Goal: Information Seeking & Learning: Learn about a topic

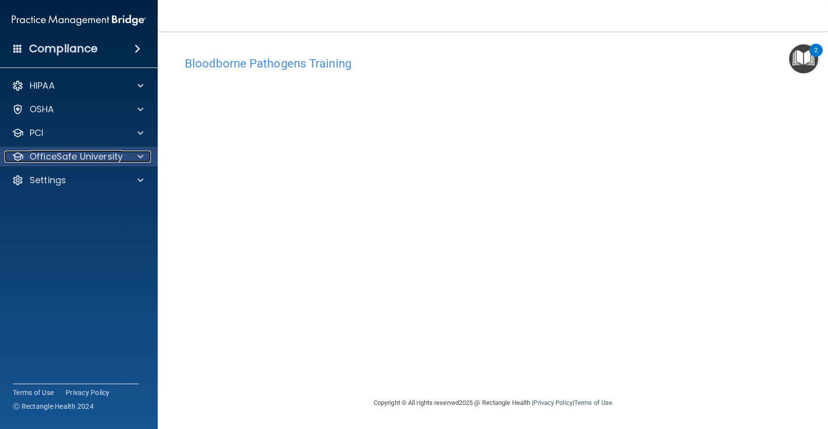
click at [58, 152] on p "OfficeSafe University" at bounding box center [76, 157] width 93 height 12
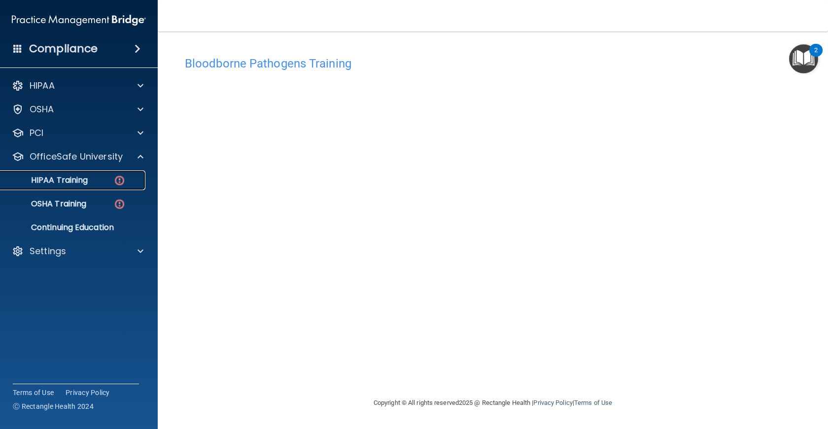
click at [66, 182] on p "HIPAA Training" at bounding box center [46, 180] width 81 height 10
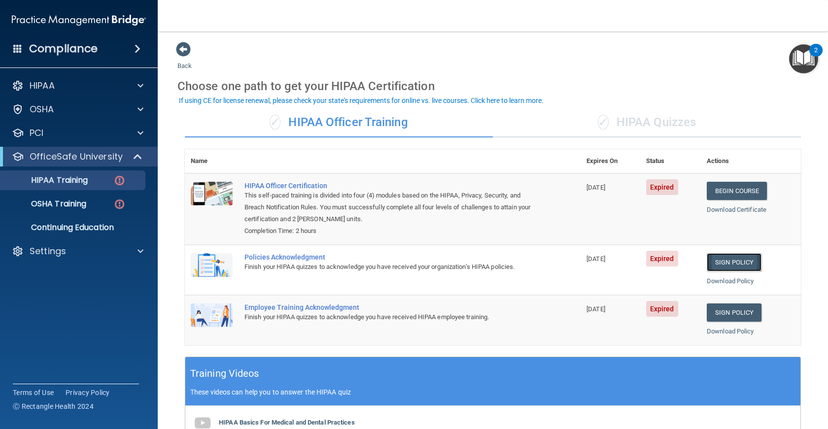
click at [720, 262] on link "Sign Policy" at bounding box center [733, 262] width 55 height 18
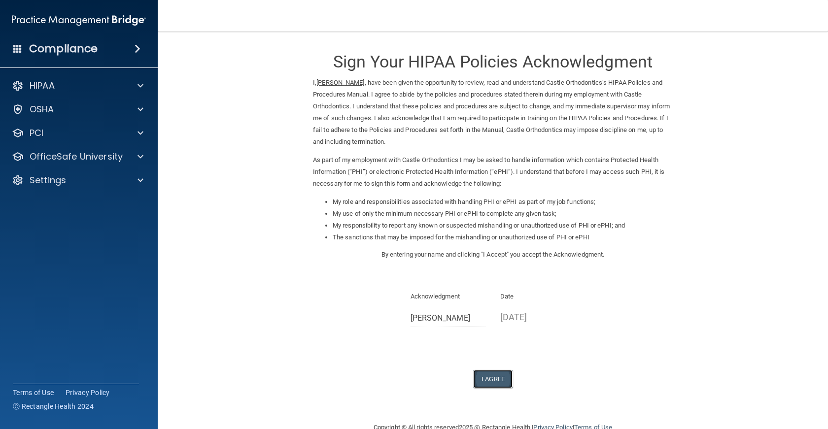
click at [486, 374] on button "I Agree" at bounding box center [492, 379] width 39 height 18
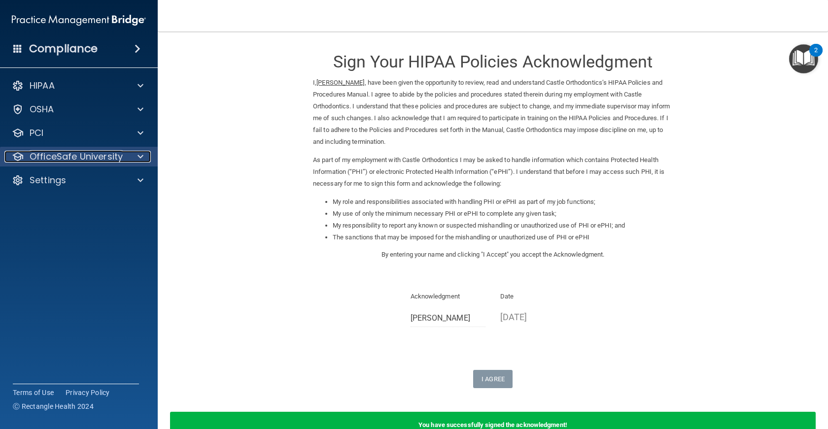
click at [52, 156] on p "OfficeSafe University" at bounding box center [76, 157] width 93 height 12
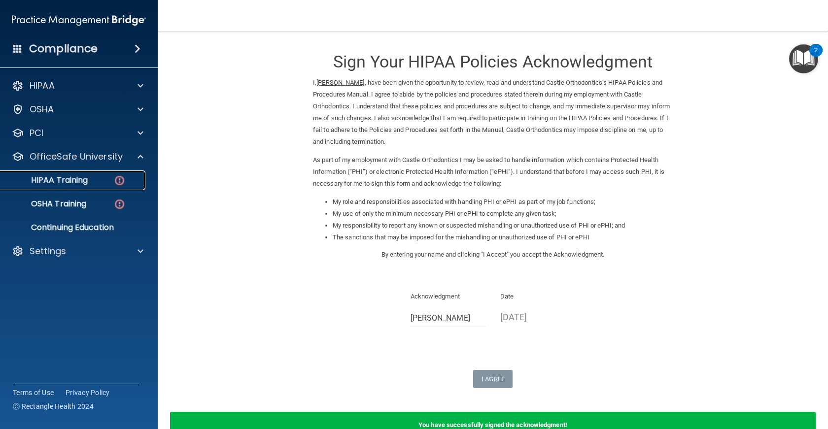
click at [100, 187] on link "HIPAA Training" at bounding box center [67, 180] width 155 height 20
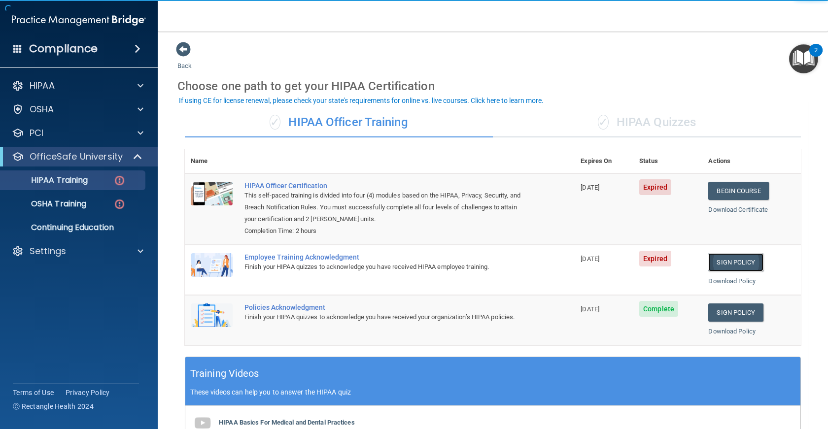
click at [726, 257] on link "Sign Policy" at bounding box center [735, 262] width 55 height 18
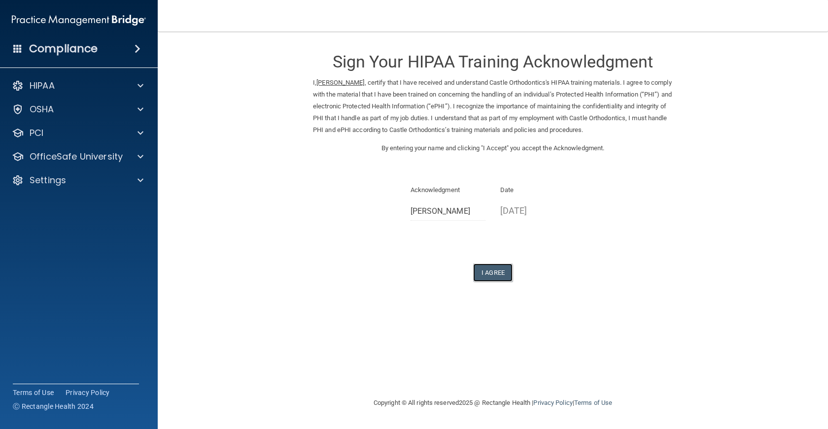
click at [505, 268] on button "I Agree" at bounding box center [492, 273] width 39 height 18
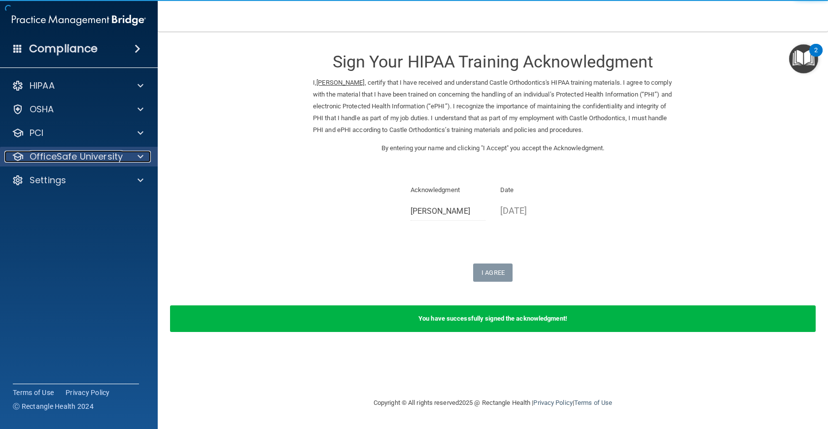
drag, startPoint x: 61, startPoint y: 155, endPoint x: 99, endPoint y: 157, distance: 38.0
click at [61, 155] on p "OfficeSafe University" at bounding box center [76, 157] width 93 height 12
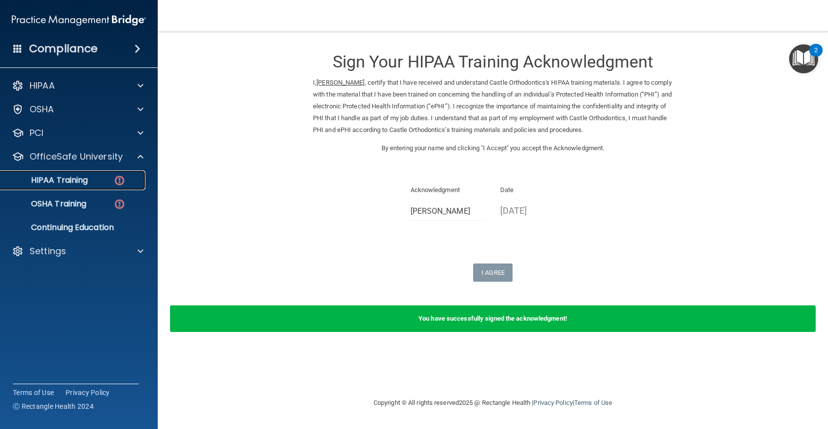
click at [85, 183] on p "HIPAA Training" at bounding box center [46, 180] width 81 height 10
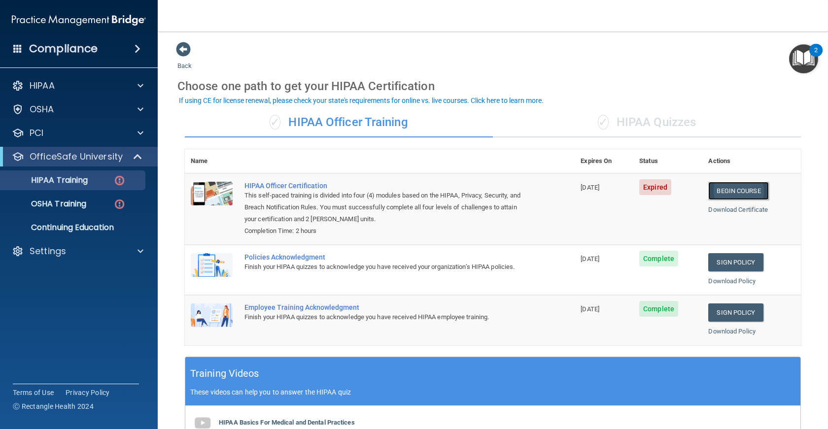
click at [713, 190] on link "Begin Course" at bounding box center [738, 191] width 60 height 18
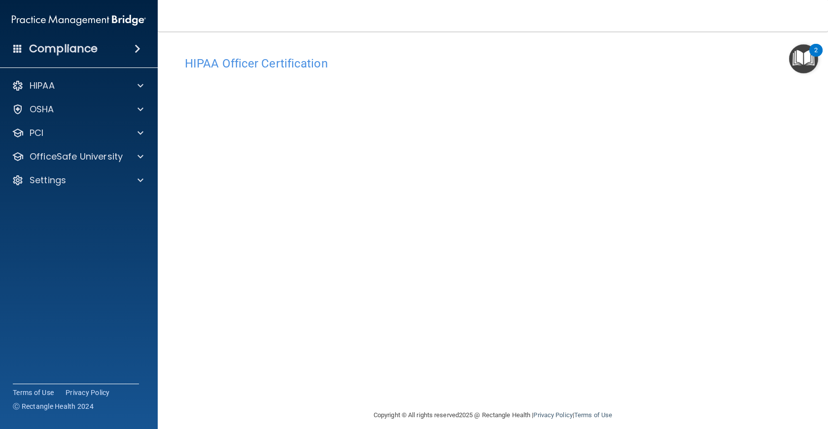
click at [792, 62] on img "Open Resource Center, 2 new notifications" at bounding box center [803, 58] width 29 height 29
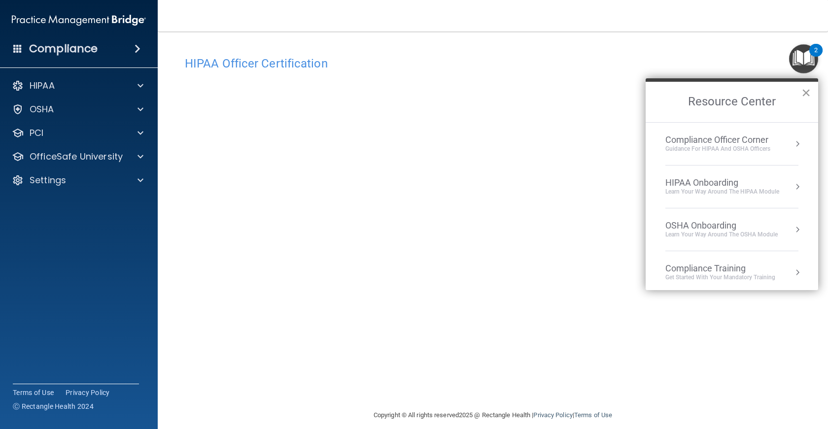
click at [808, 87] on button "×" at bounding box center [805, 93] width 9 height 16
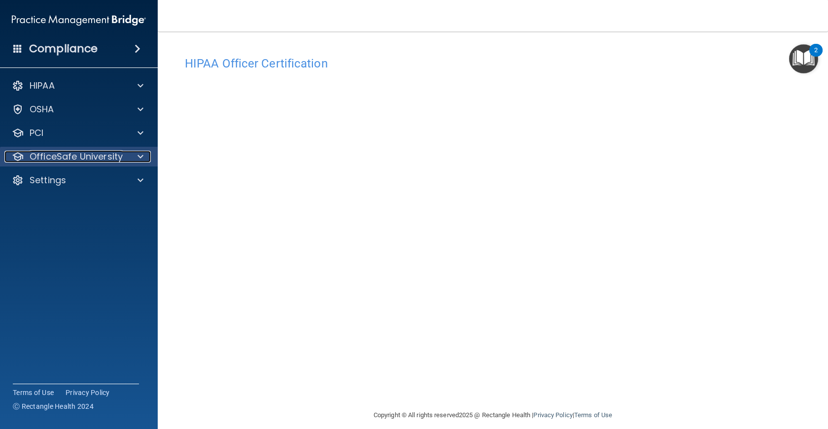
click at [68, 153] on p "OfficeSafe University" at bounding box center [76, 157] width 93 height 12
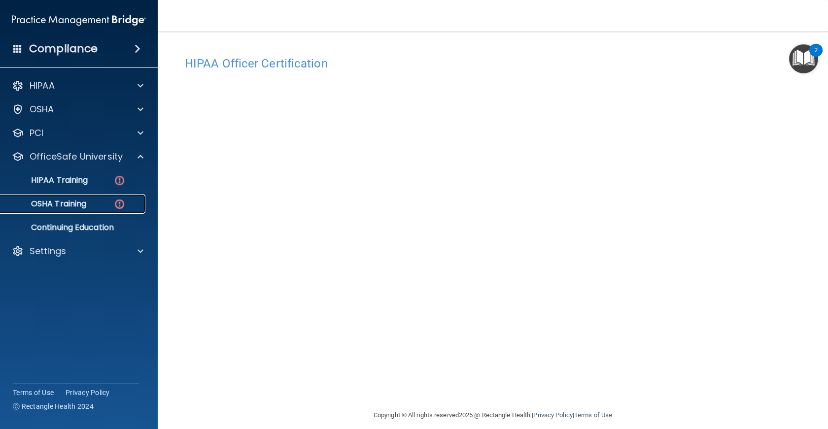
click at [86, 201] on p "OSHA Training" at bounding box center [46, 204] width 80 height 10
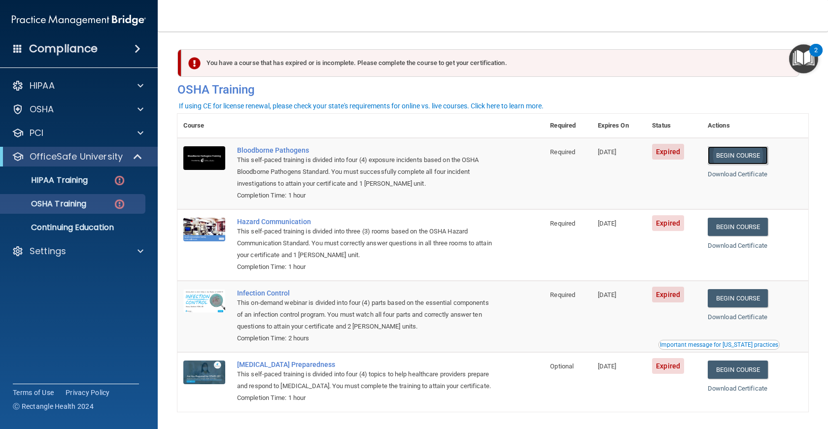
click at [733, 150] on link "Begin Course" at bounding box center [737, 155] width 60 height 18
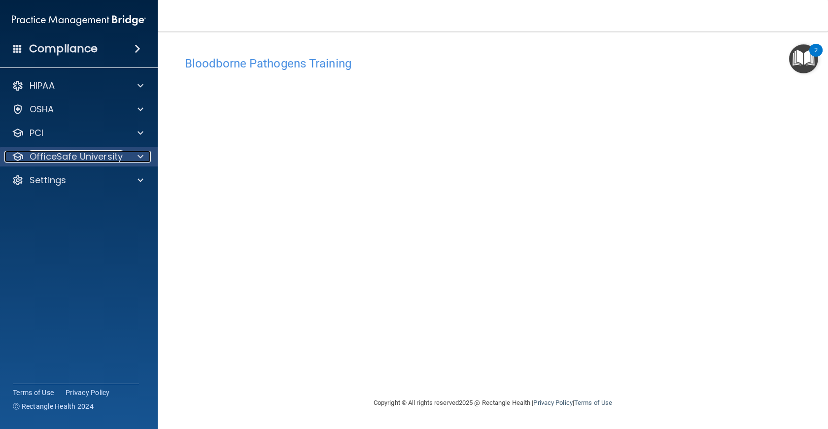
click at [79, 158] on p "OfficeSafe University" at bounding box center [76, 157] width 93 height 12
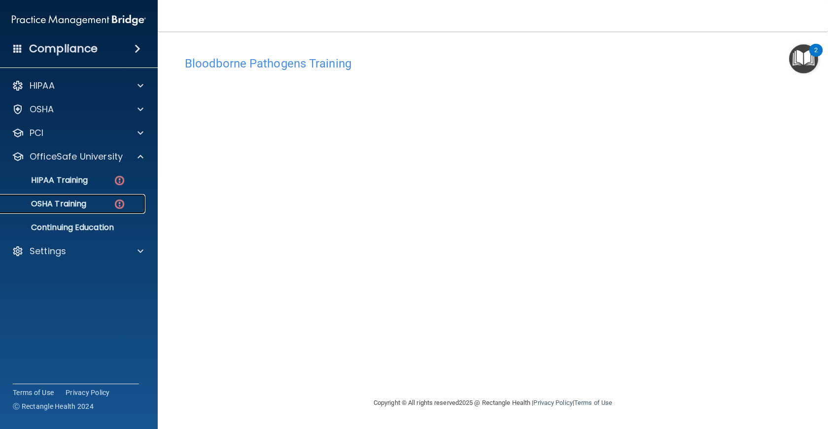
click at [74, 202] on p "OSHA Training" at bounding box center [46, 204] width 80 height 10
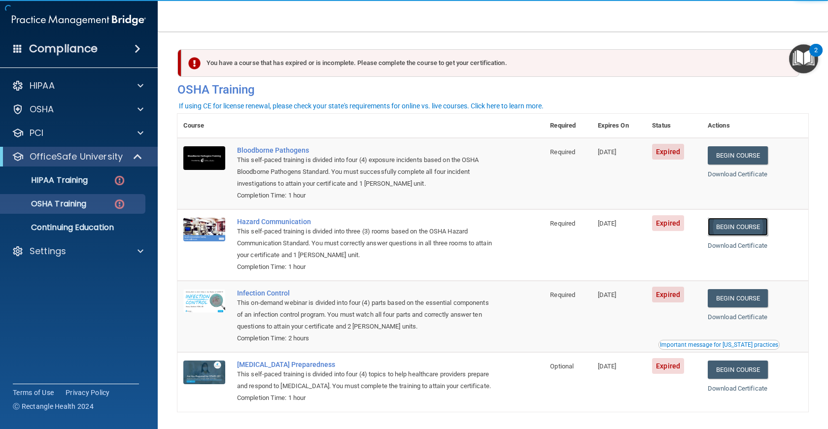
click at [742, 227] on link "Begin Course" at bounding box center [737, 227] width 60 height 18
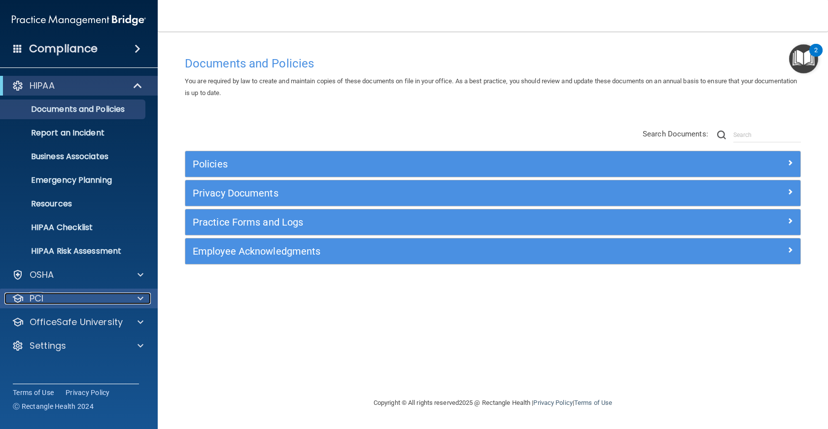
click at [90, 295] on div "PCI" at bounding box center [65, 299] width 122 height 12
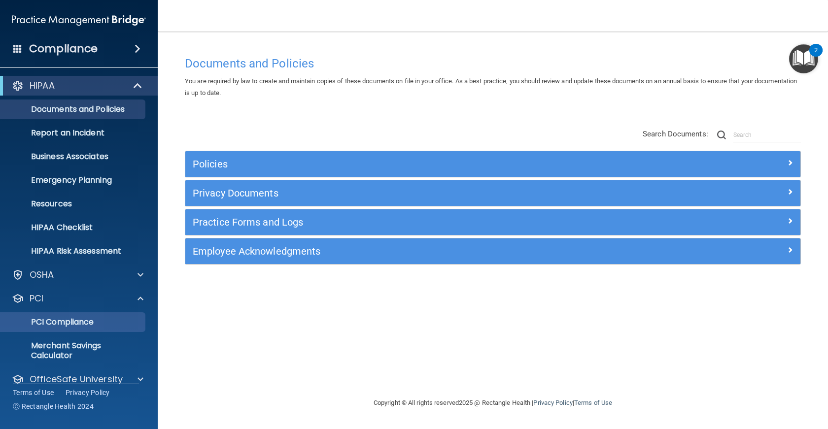
drag, startPoint x: 81, startPoint y: 312, endPoint x: 77, endPoint y: 321, distance: 9.5
click at [80, 314] on ul "PCI Compliance Merchant Savings Calculator" at bounding box center [79, 336] width 178 height 57
click at [77, 321] on p "PCI Compliance" at bounding box center [73, 322] width 134 height 10
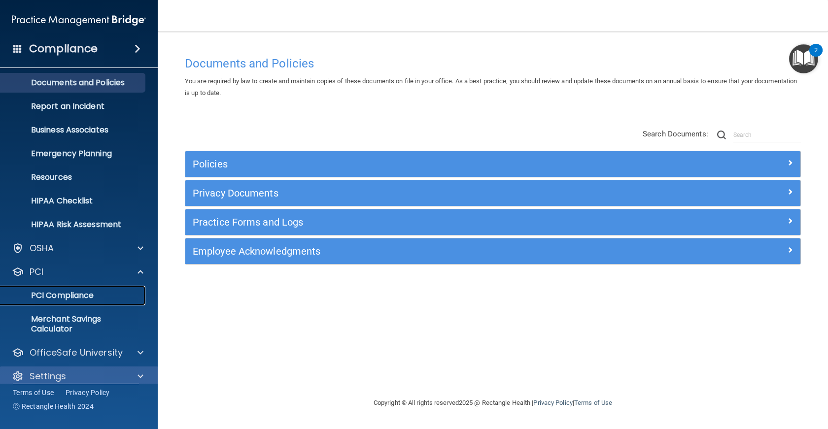
scroll to position [37, 0]
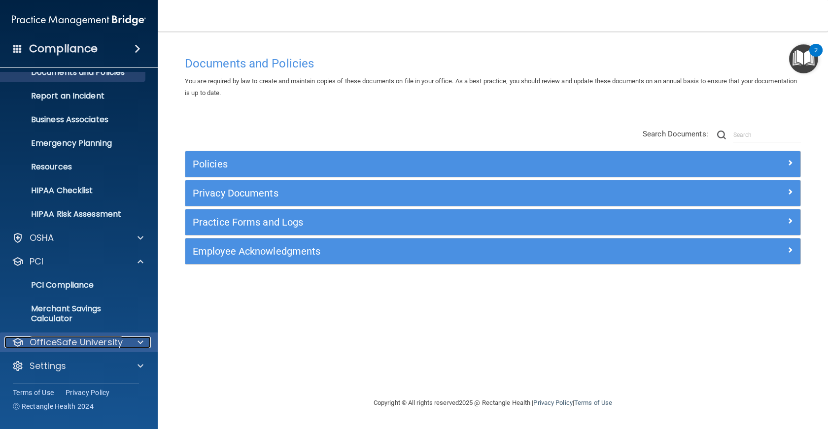
click at [69, 346] on p "OfficeSafe University" at bounding box center [76, 342] width 93 height 12
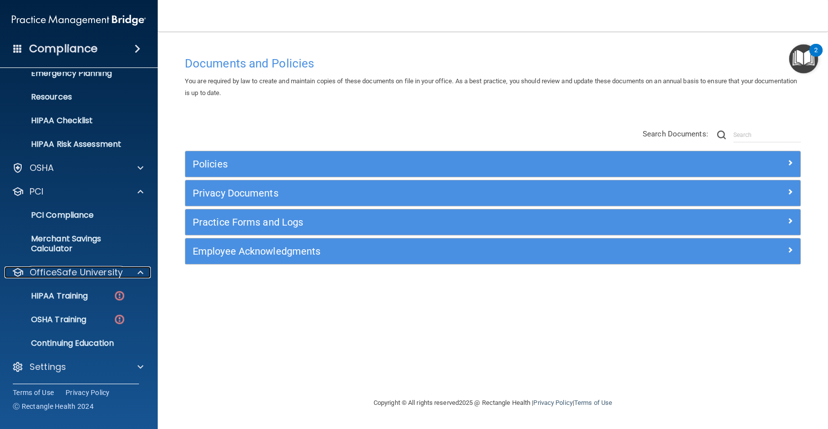
scroll to position [108, 0]
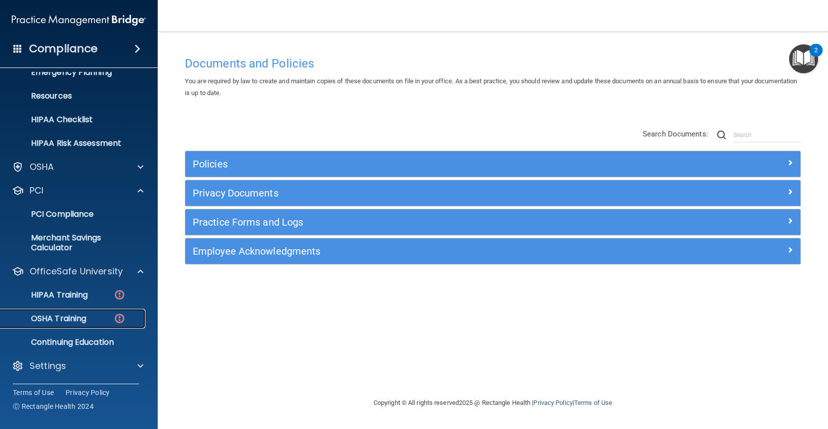
click at [74, 318] on p "OSHA Training" at bounding box center [46, 319] width 80 height 10
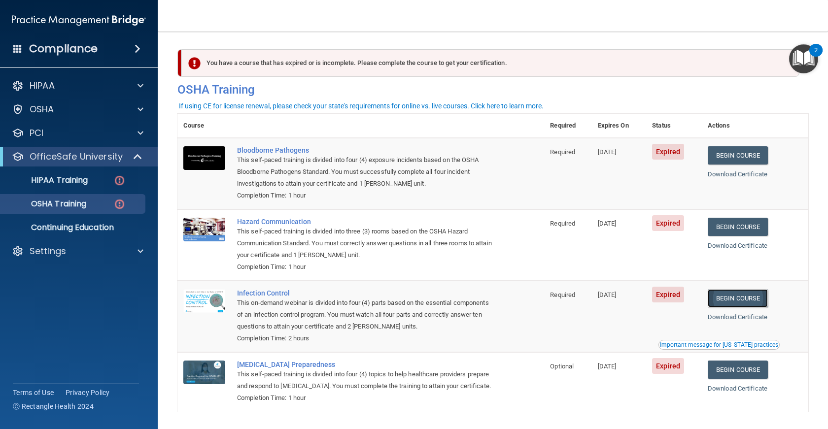
click at [739, 300] on link "Begin Course" at bounding box center [737, 298] width 60 height 18
click at [81, 203] on p "OSHA Training" at bounding box center [46, 204] width 80 height 10
click at [721, 153] on link "Begin Course" at bounding box center [737, 155] width 60 height 18
click at [717, 234] on link "Begin Course" at bounding box center [737, 227] width 60 height 18
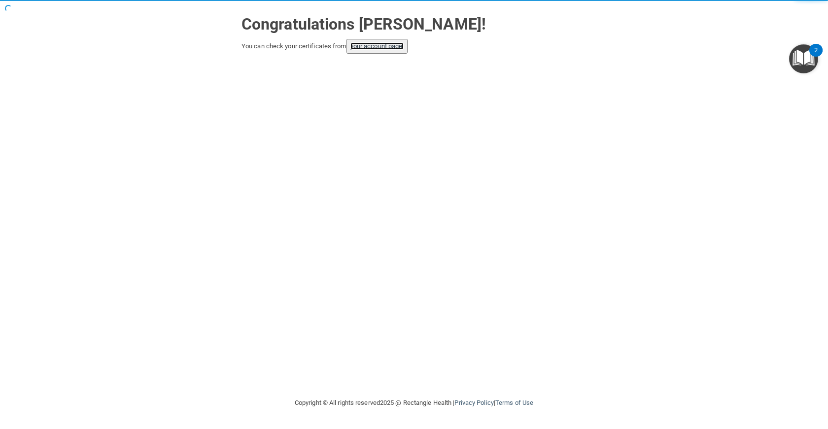
click at [382, 50] on link "your account page!" at bounding box center [377, 45] width 54 height 7
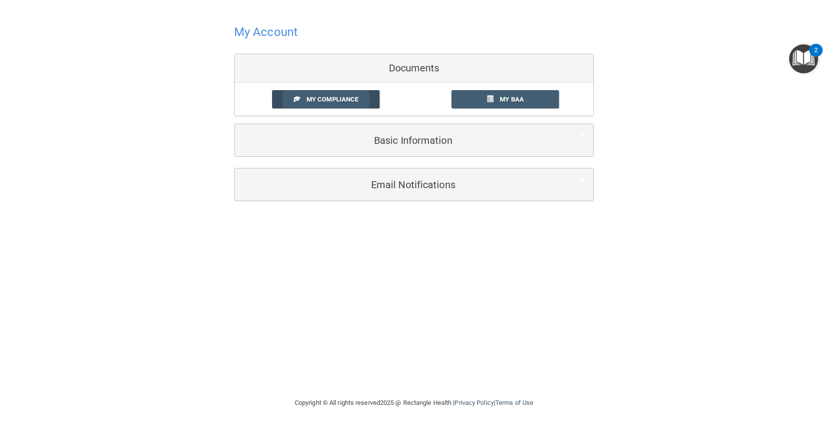
click at [360, 101] on link "My Compliance" at bounding box center [326, 99] width 108 height 18
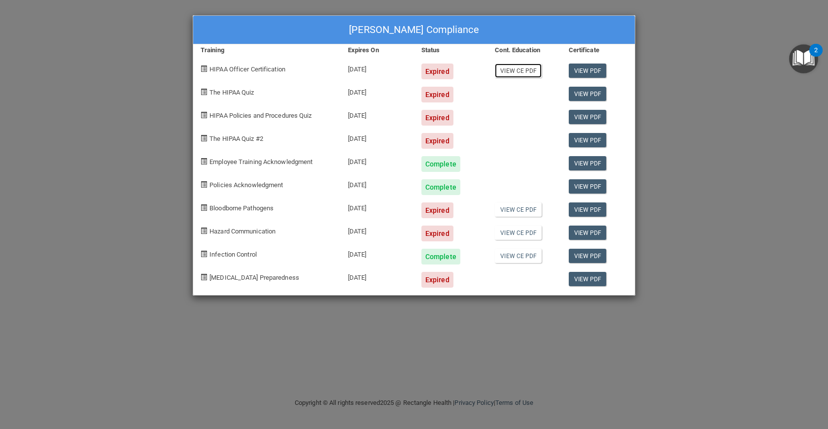
click at [527, 71] on link "View CE PDF" at bounding box center [518, 71] width 47 height 14
click at [509, 256] on link "View CE PDF" at bounding box center [518, 256] width 47 height 14
click at [716, 41] on div "Eric Castle's Compliance Training Expires On Status Cont. Education Certificate…" at bounding box center [414, 214] width 828 height 429
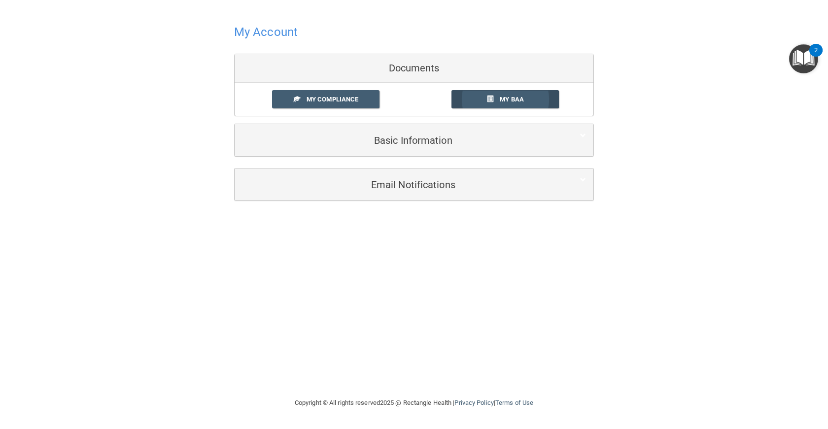
click at [493, 96] on span at bounding box center [490, 99] width 6 height 6
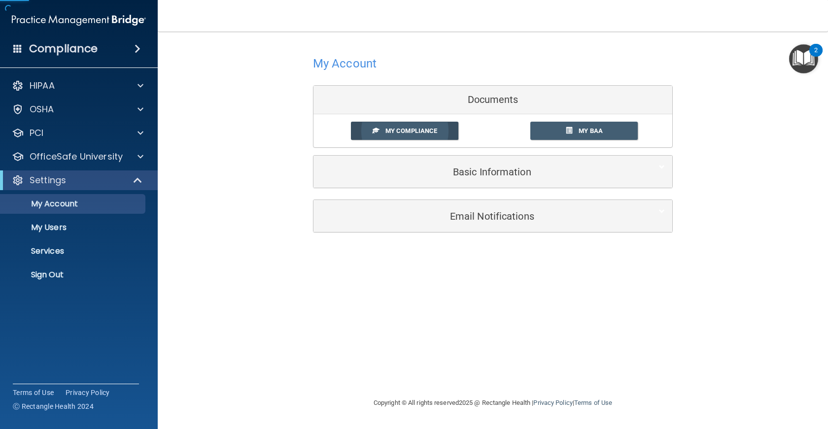
click at [443, 137] on link "My Compliance" at bounding box center [405, 131] width 108 height 18
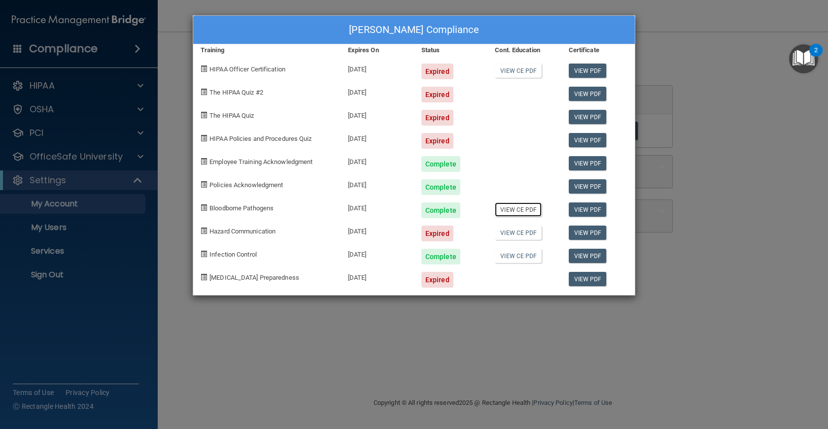
click at [508, 210] on link "View CE PDF" at bounding box center [518, 209] width 47 height 14
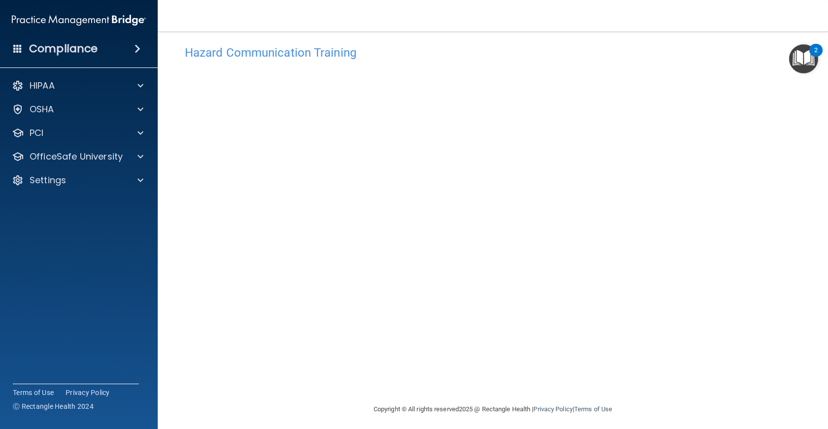
scroll to position [15, 0]
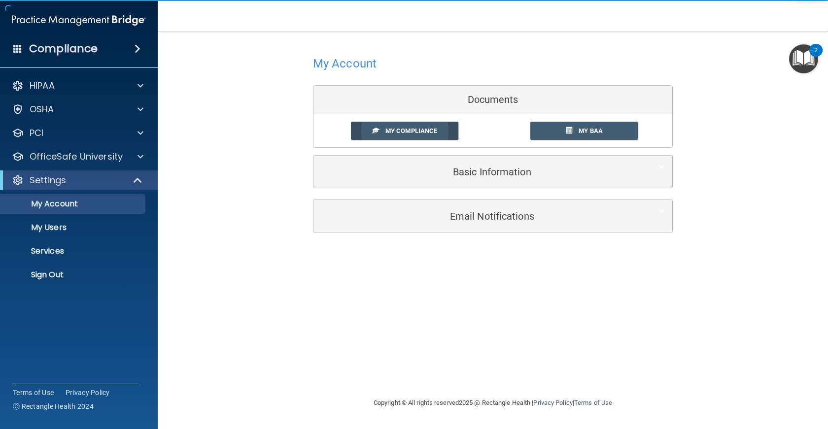
click at [433, 134] on span "My Compliance" at bounding box center [411, 130] width 52 height 7
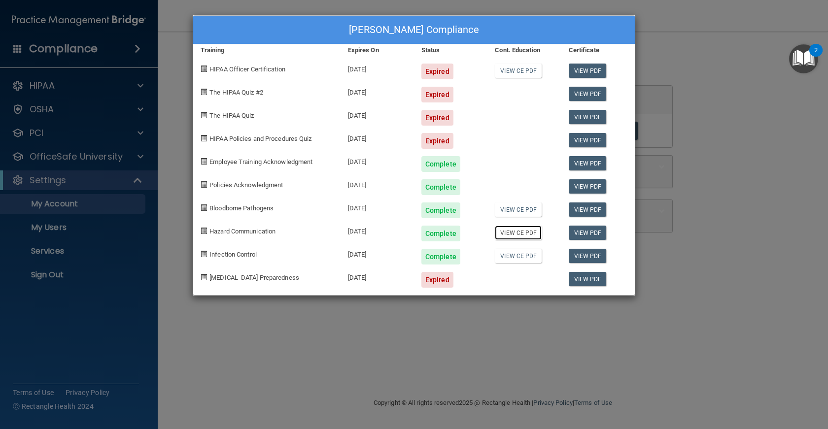
click at [519, 233] on link "View CE PDF" at bounding box center [518, 233] width 47 height 14
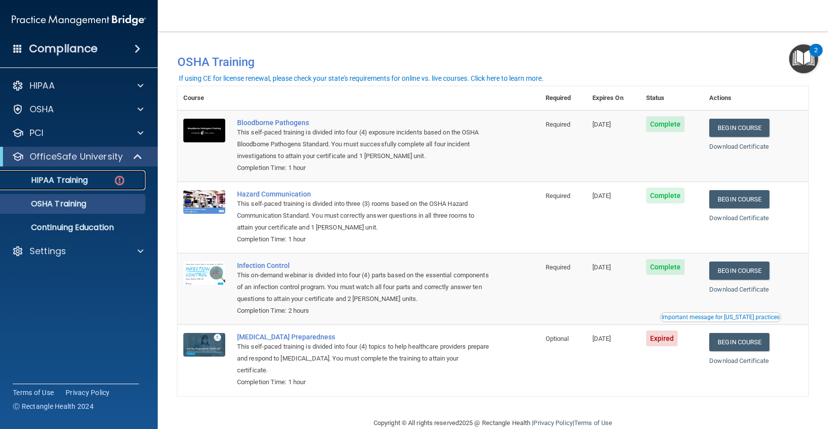
click at [69, 184] on p "HIPAA Training" at bounding box center [46, 180] width 81 height 10
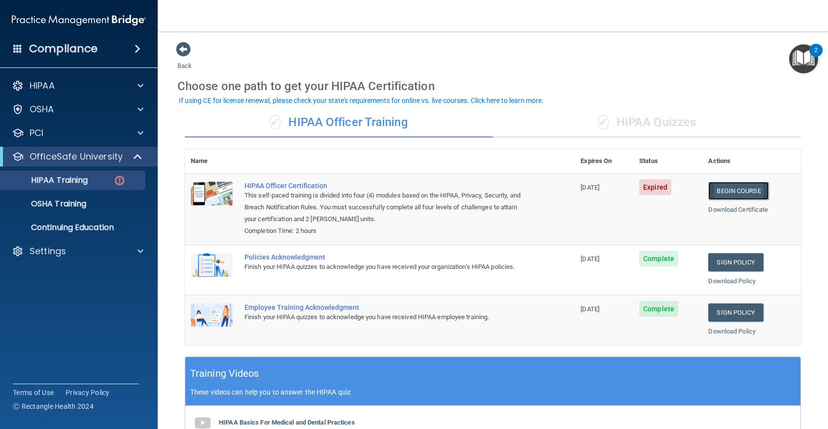
click at [731, 194] on link "Begin Course" at bounding box center [738, 191] width 60 height 18
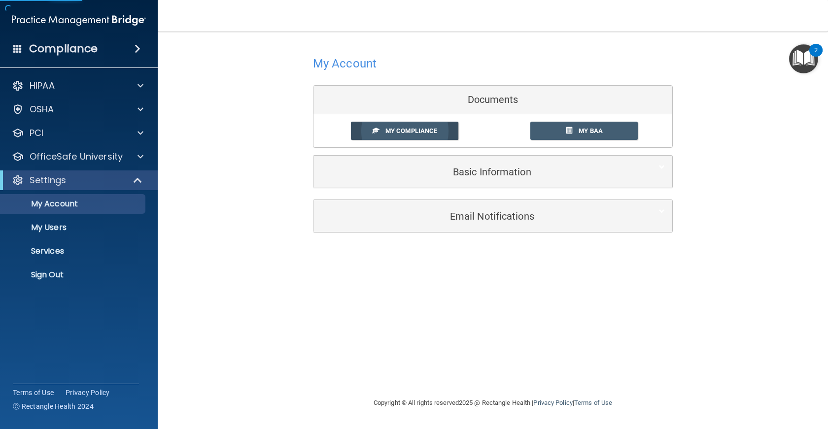
click at [435, 137] on link "My Compliance" at bounding box center [405, 131] width 108 height 18
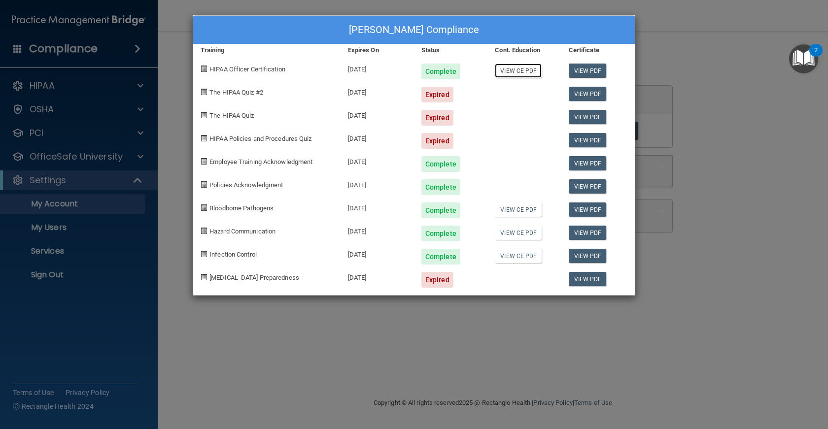
click at [514, 69] on link "View CE PDF" at bounding box center [518, 71] width 47 height 14
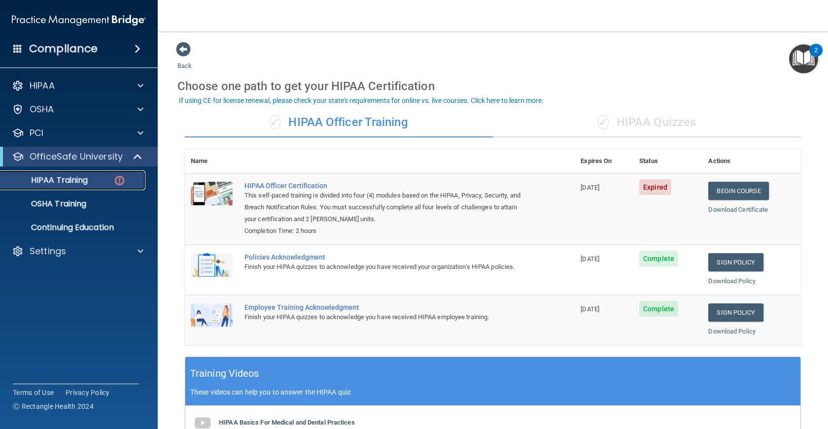
click at [76, 183] on p "HIPAA Training" at bounding box center [46, 180] width 81 height 10
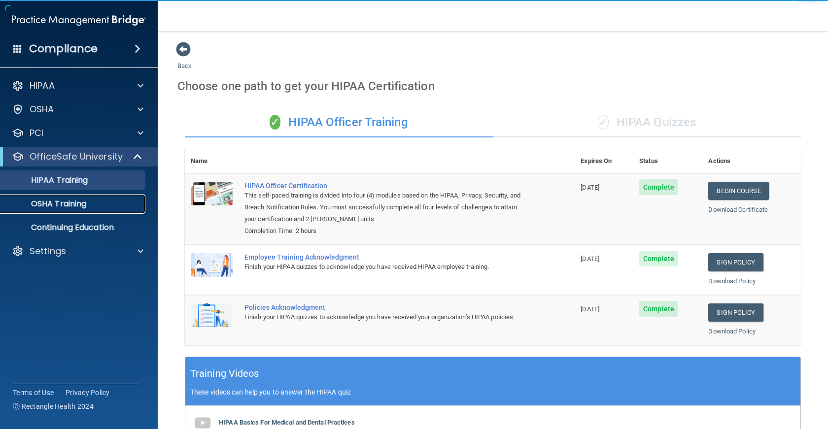
click at [79, 205] on p "OSHA Training" at bounding box center [46, 204] width 80 height 10
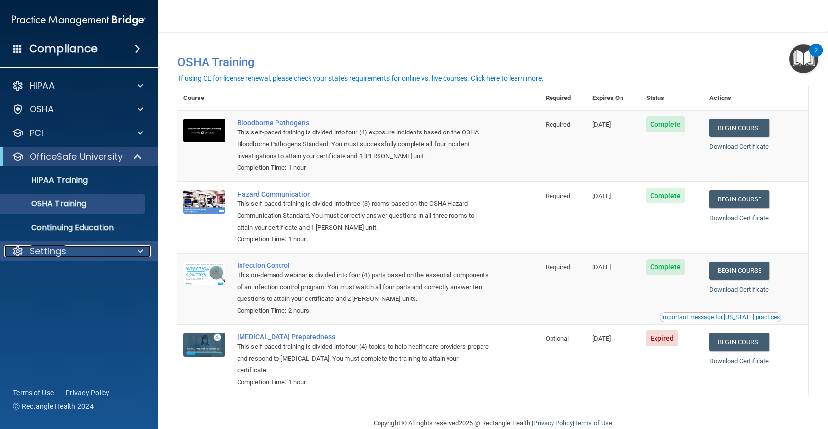
click at [72, 256] on div "Settings" at bounding box center [65, 251] width 122 height 12
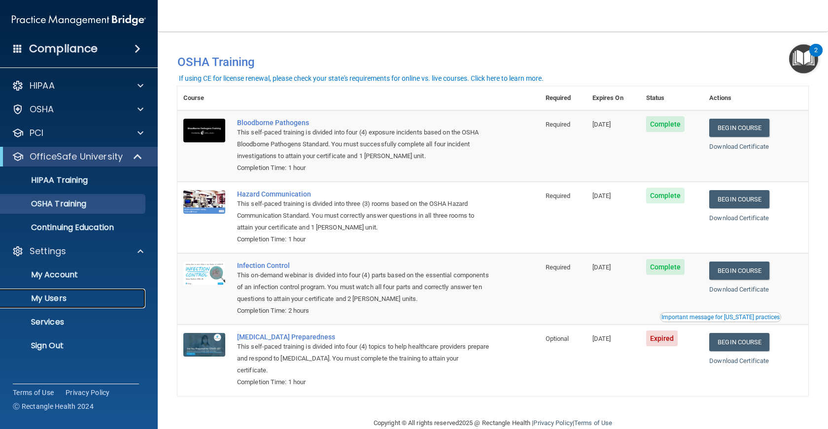
click at [67, 298] on p "My Users" at bounding box center [73, 299] width 134 height 10
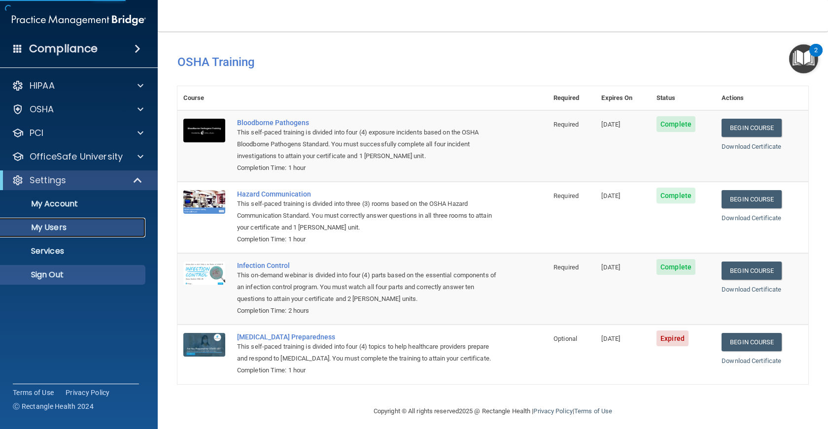
select select "20"
